Goal: Navigation & Orientation: Find specific page/section

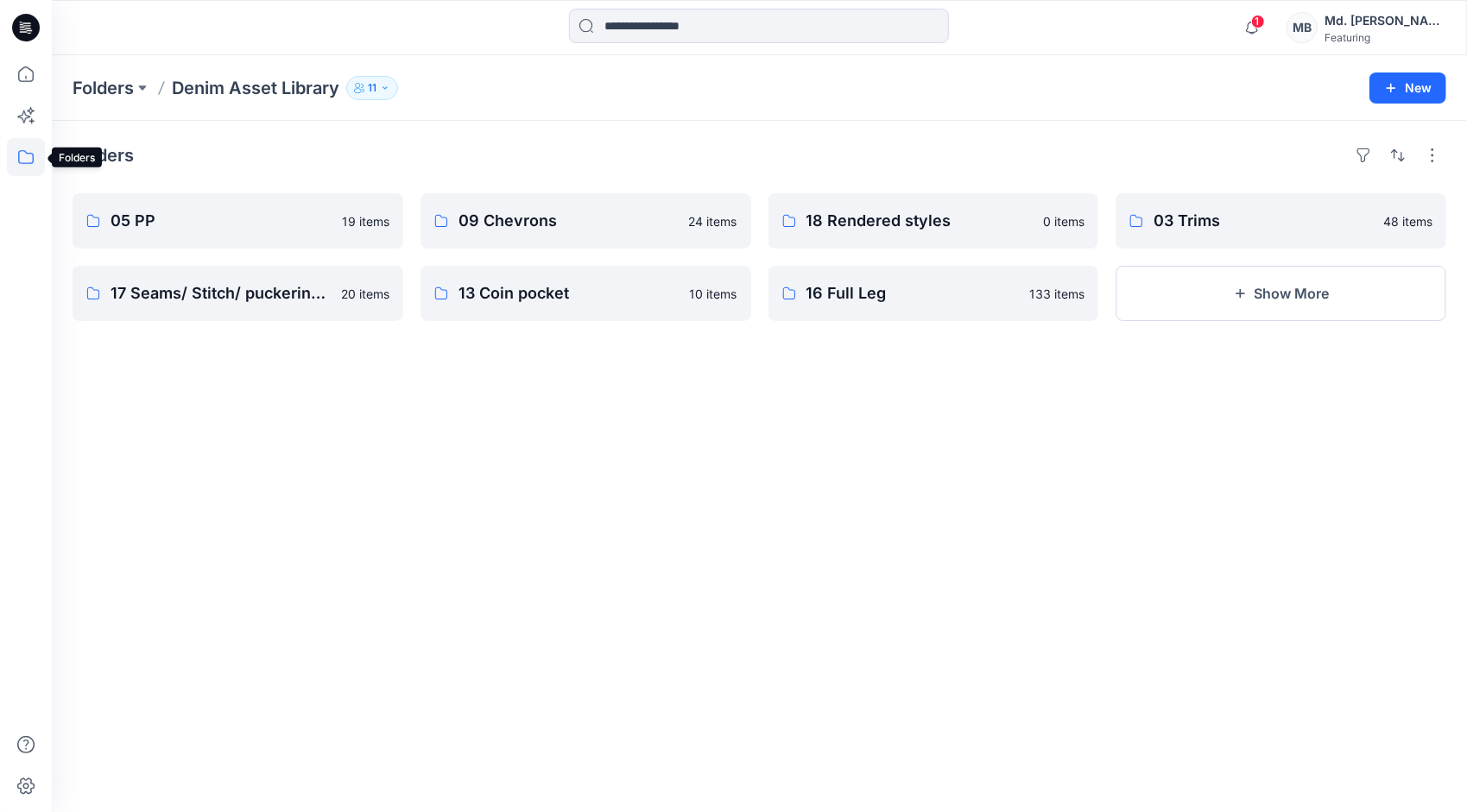
click at [27, 149] on icon at bounding box center [25, 157] width 38 height 38
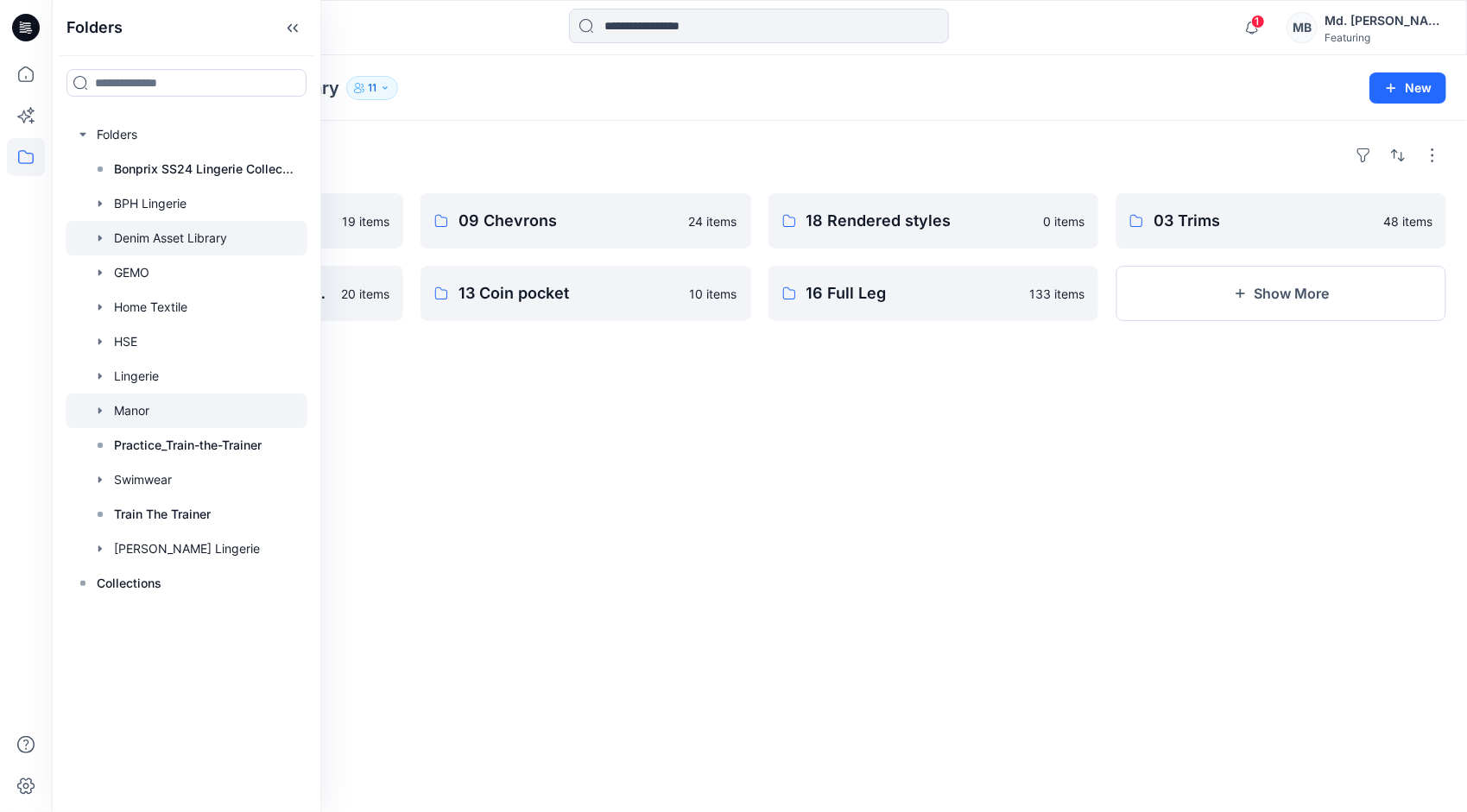
click at [110, 414] on div at bounding box center [186, 411] width 241 height 35
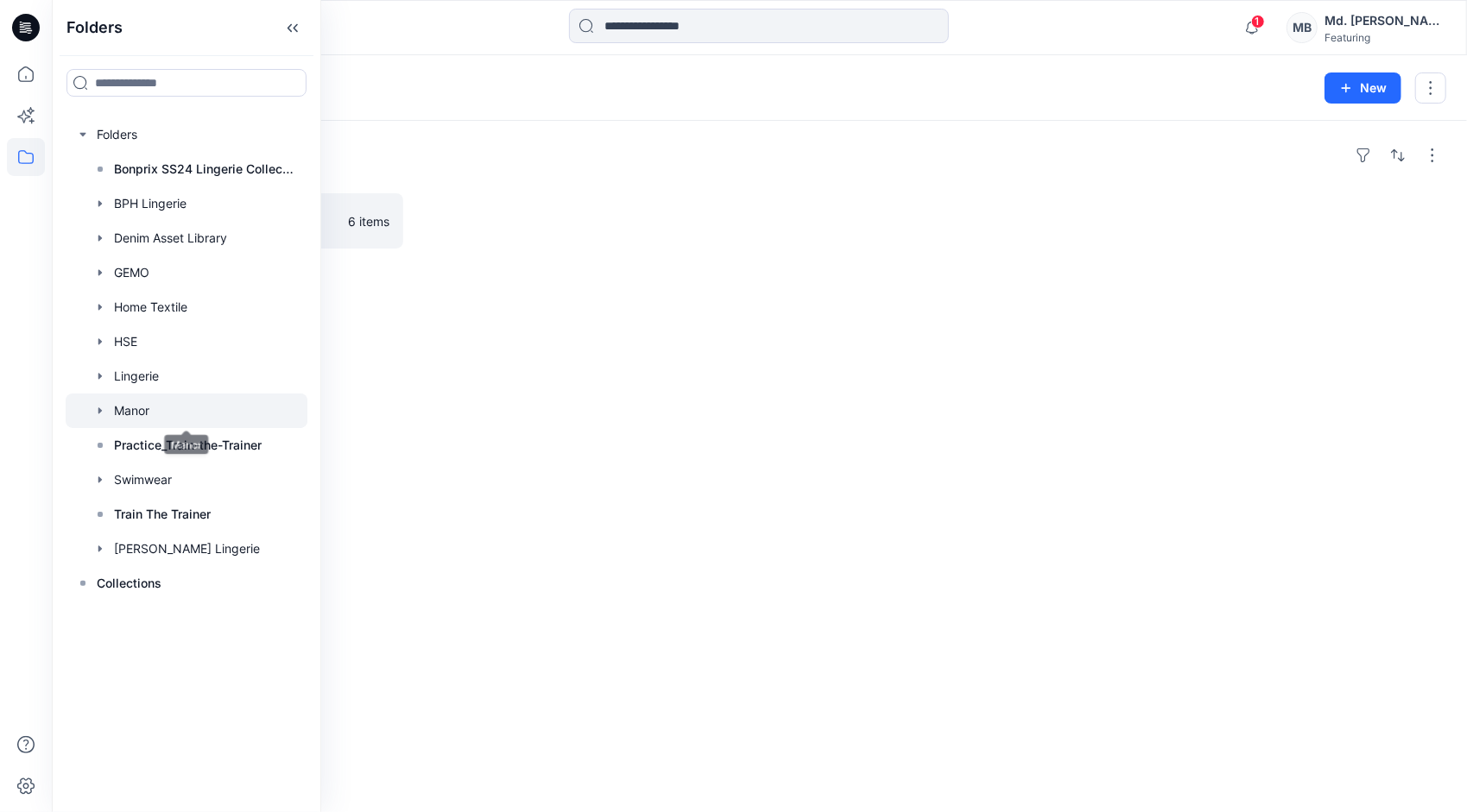
click at [574, 447] on div "Folders Manor Kids 6 items" at bounding box center [759, 466] width 1416 height 691
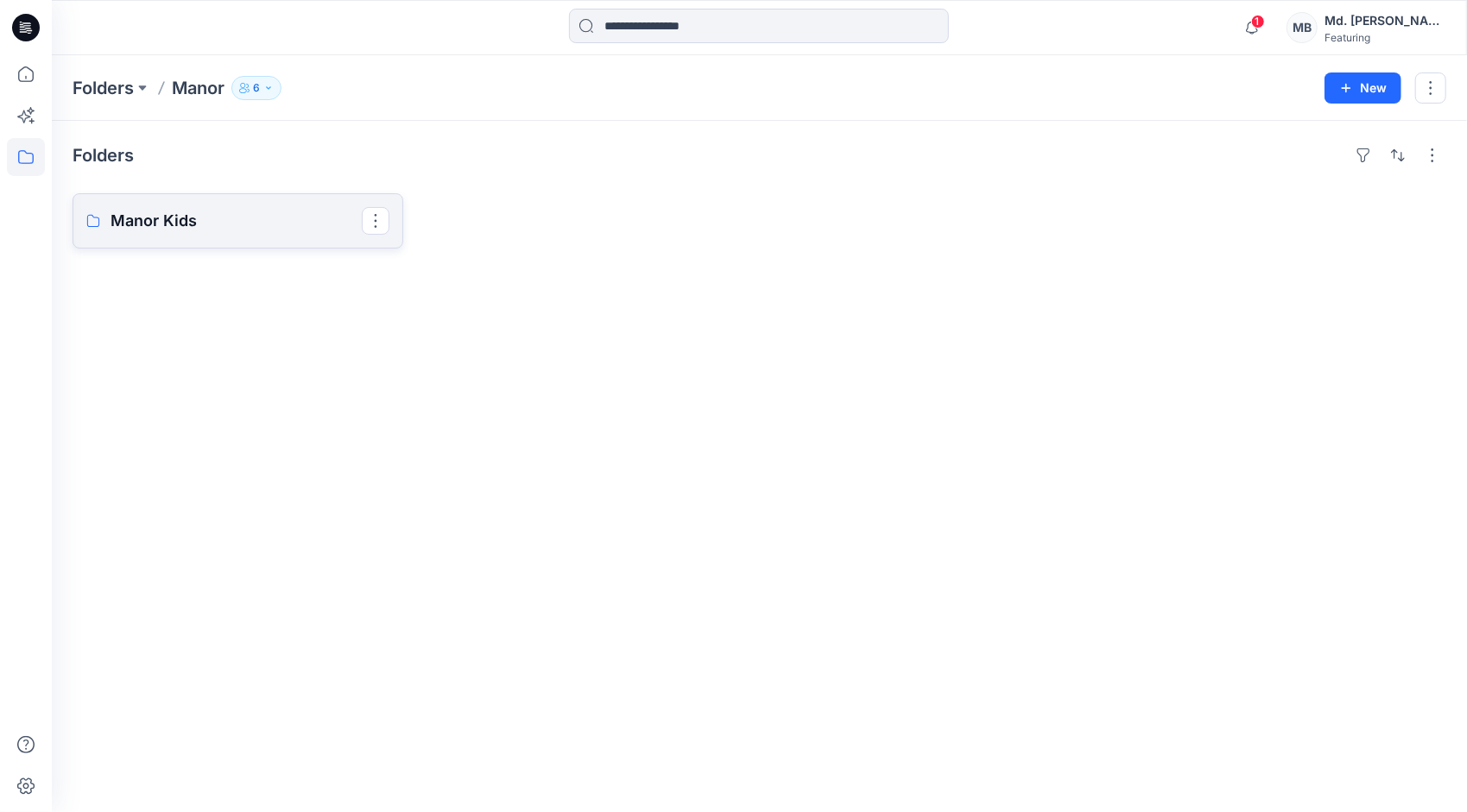
click at [188, 221] on p "Manor Kids" at bounding box center [236, 221] width 252 height 24
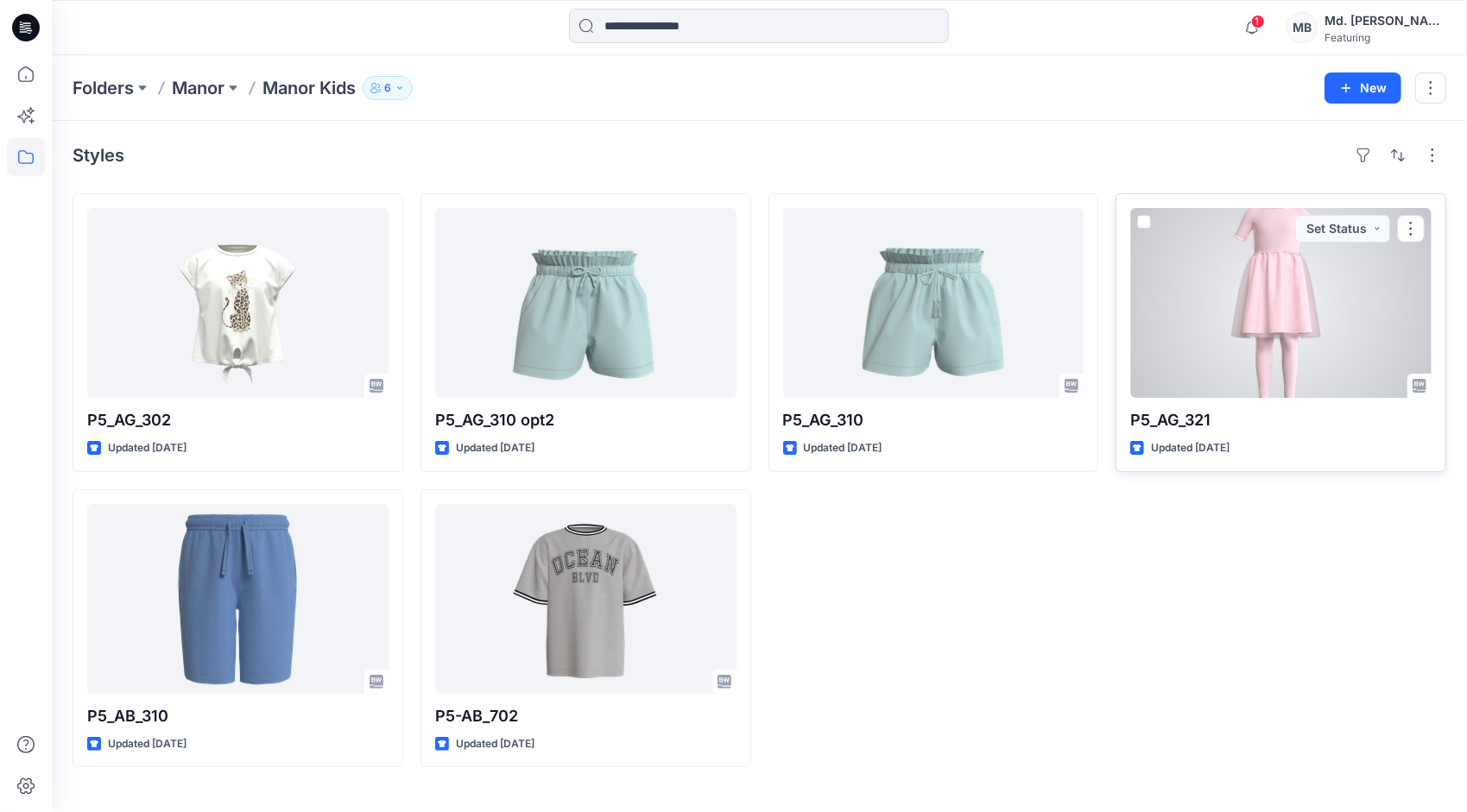
click at [1214, 312] on div at bounding box center [1281, 302] width 301 height 190
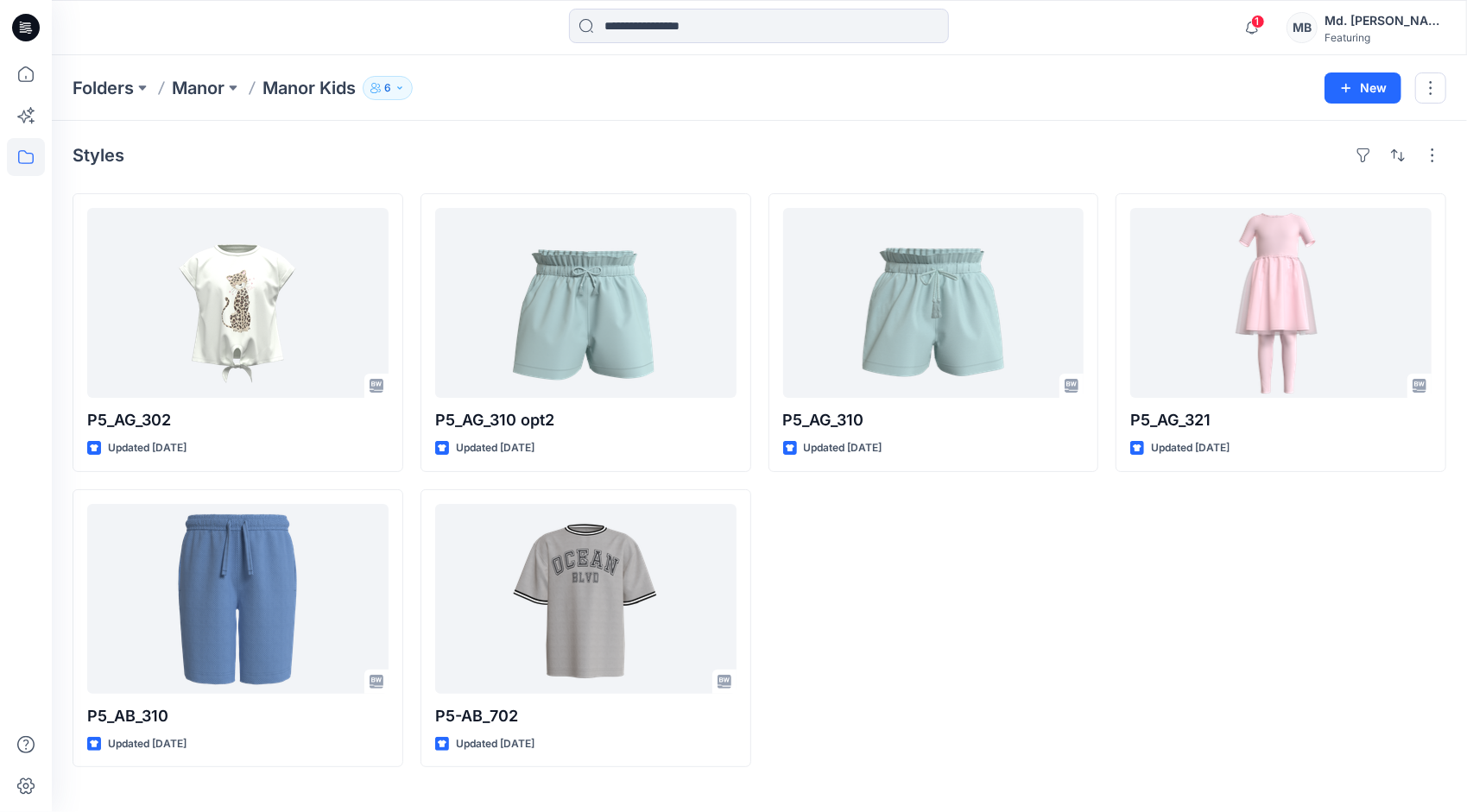
drag, startPoint x: 1270, startPoint y: 793, endPoint x: 1044, endPoint y: 718, distance: 238.1
click at [1044, 718] on div "P5_AG_310 Updated [DATE]" at bounding box center [933, 481] width 330 height 574
click at [203, 92] on p "Manor" at bounding box center [198, 88] width 52 height 24
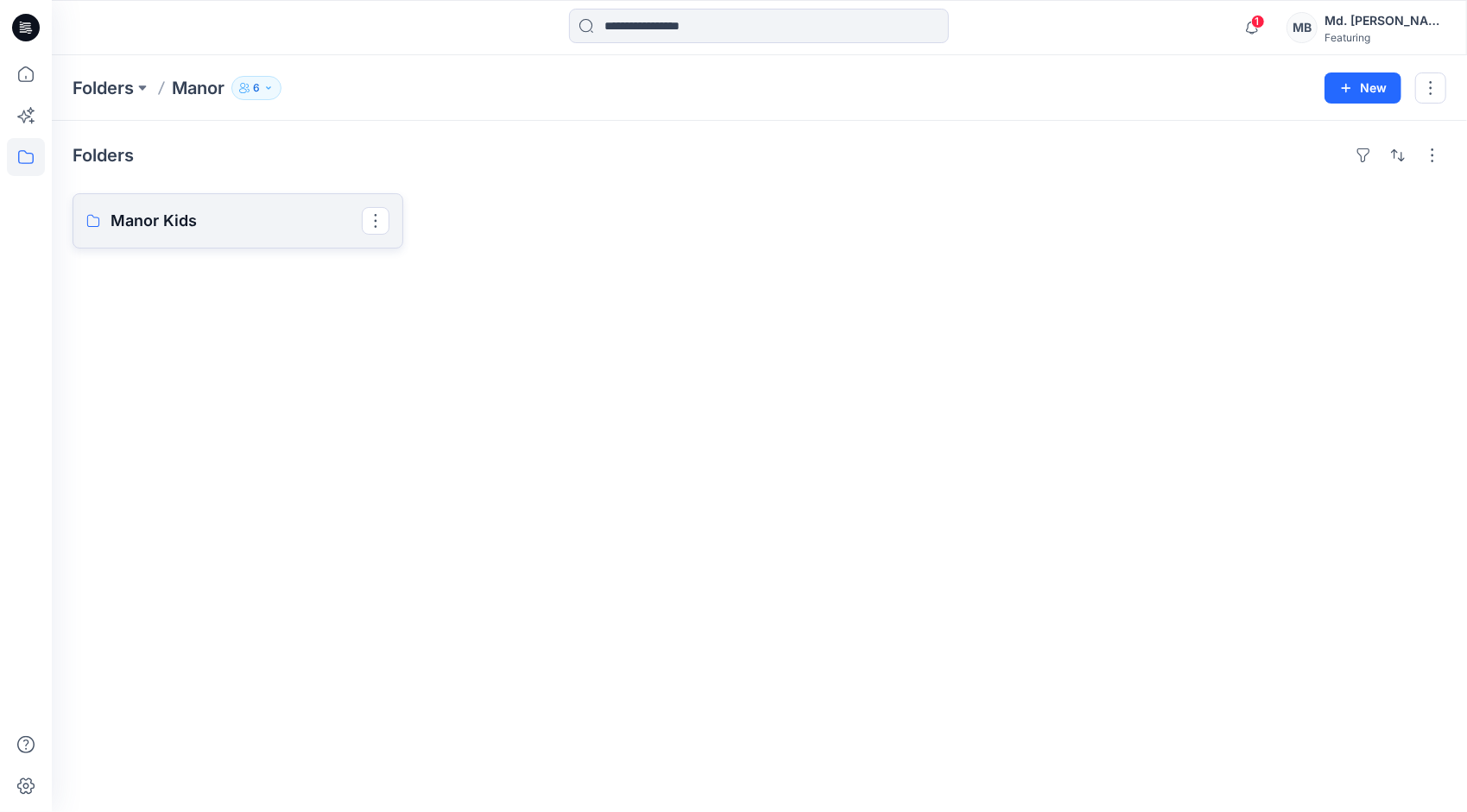
click at [158, 221] on p "Manor Kids" at bounding box center [236, 221] width 252 height 24
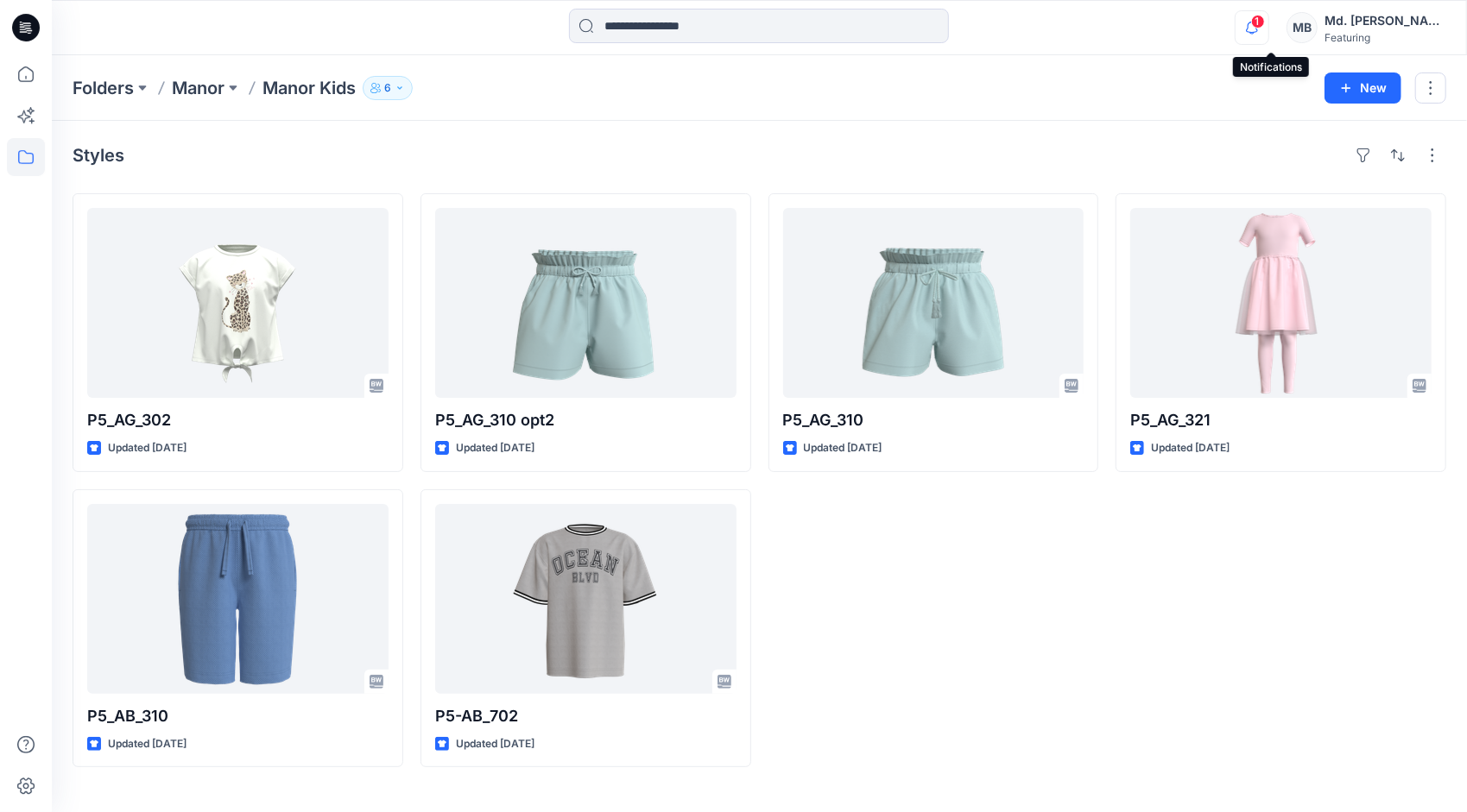
click at [1267, 33] on icon "button" at bounding box center [1252, 27] width 33 height 35
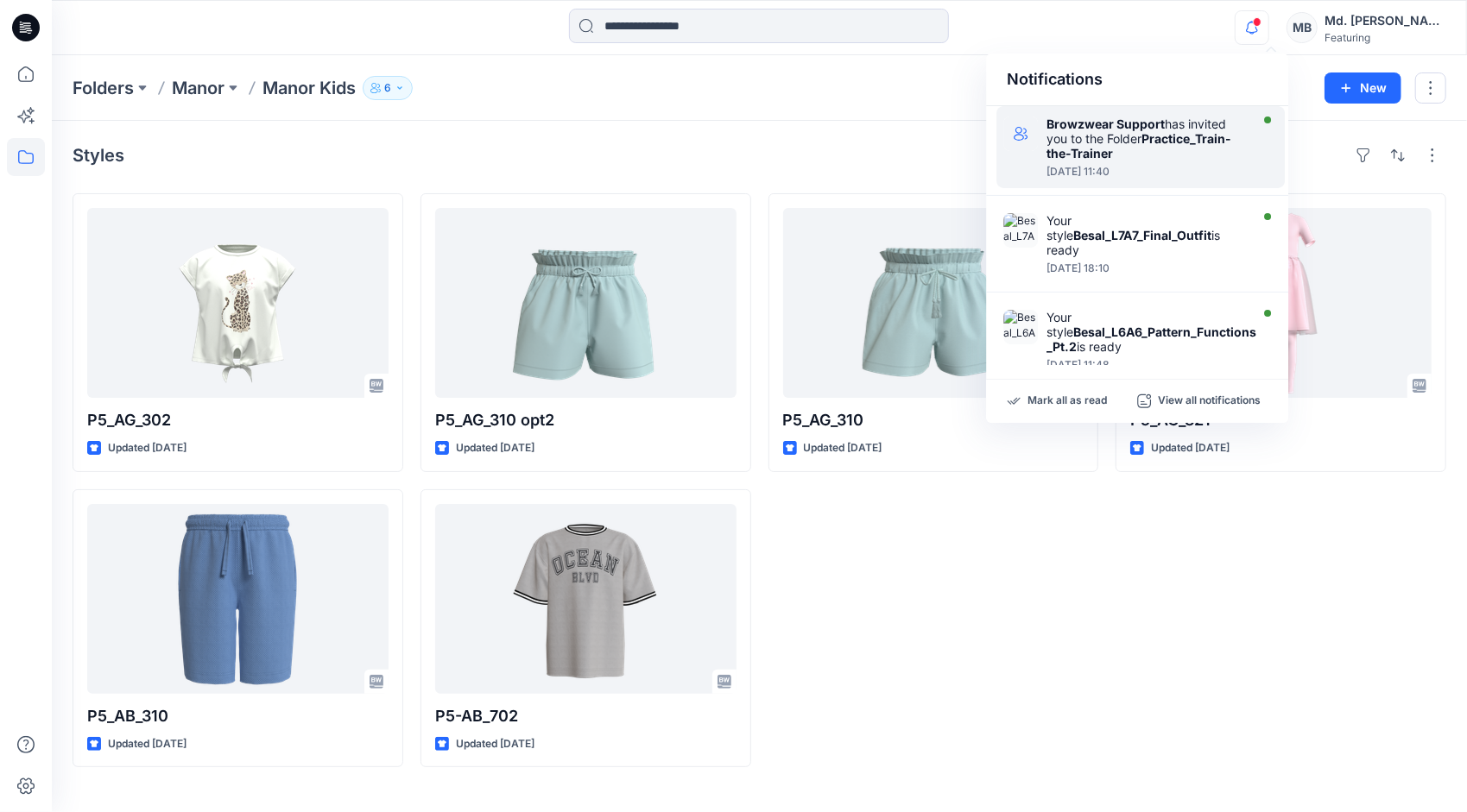
click at [1160, 158] on div "Browzwear Support has invited you to the Folder Practice_Train-the-Trainer" at bounding box center [1146, 138] width 198 height 44
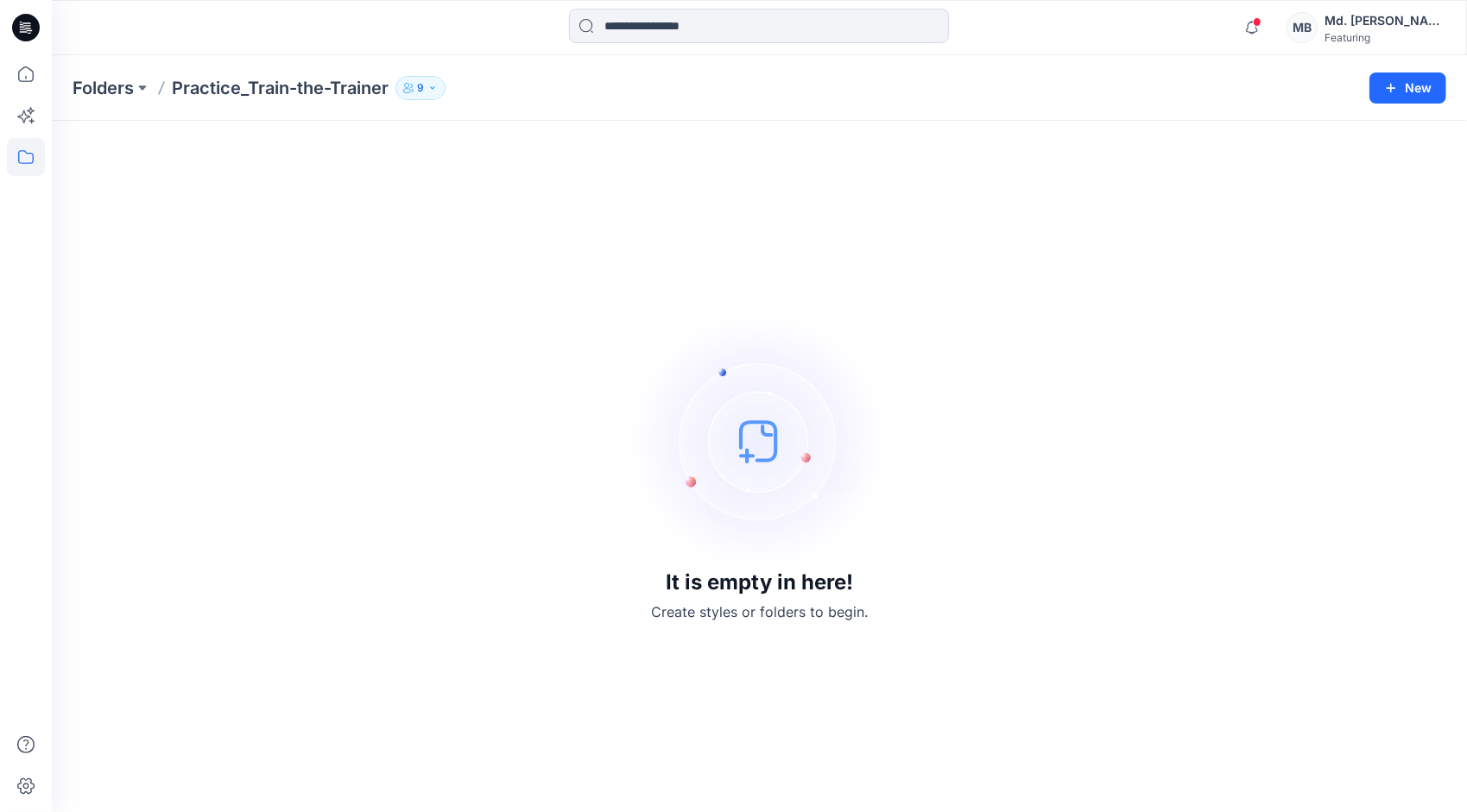
click at [302, 92] on p "Practice_Train-the-Trainer" at bounding box center [281, 88] width 217 height 24
